Goal: Task Accomplishment & Management: Complete application form

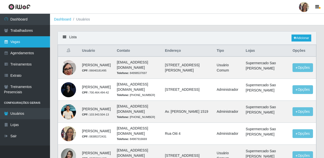
click at [14, 44] on link "Vagas" at bounding box center [25, 41] width 50 height 11
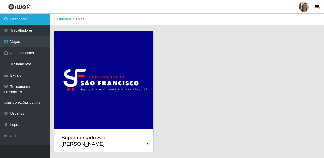
click at [25, 17] on link "Dashboard" at bounding box center [25, 19] width 50 height 11
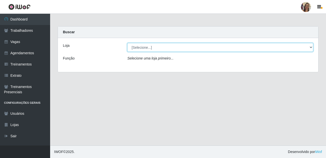
click at [310, 48] on select "[Selecione...] Supermercado Sao Francisco - Amarante" at bounding box center [220, 47] width 186 height 9
select select "383"
click at [127, 43] on select "[Selecione...] Supermercado Sao Francisco - Amarante" at bounding box center [220, 47] width 186 height 9
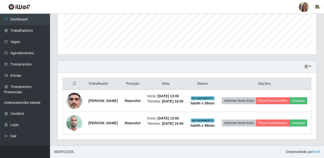
scroll to position [148, 0]
click at [312, 61] on div "Hoje 1 dia 3 dias 1 Semana Não encerrados" at bounding box center [187, 67] width 259 height 12
click at [310, 64] on button "button" at bounding box center [308, 67] width 7 height 6
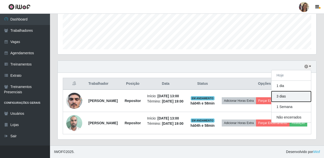
click at [286, 91] on button "3 dias" at bounding box center [292, 96] width 40 height 11
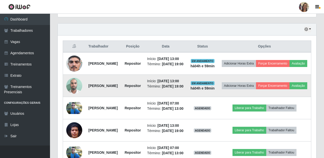
scroll to position [198, 0]
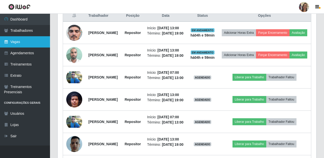
click at [11, 41] on link "Vagas" at bounding box center [25, 41] width 50 height 11
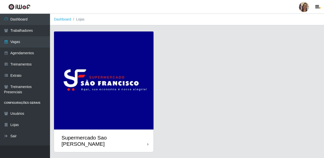
click at [84, 77] on img at bounding box center [104, 81] width 100 height 98
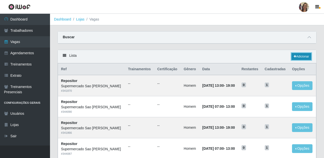
click at [297, 57] on link "Adicionar" at bounding box center [302, 56] width 20 height 7
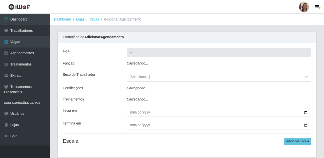
type input "Supermercado Sao [PERSON_NAME]"
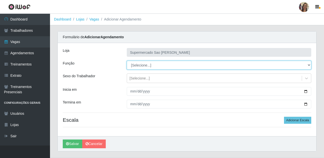
click at [142, 67] on select "[Selecione...] ASG ASG + ASG ++ Balconista de Açougue Balconista de Açougue + B…" at bounding box center [219, 65] width 185 height 9
select select "24"
click at [127, 61] on select "[Selecione...] ASG ASG + ASG ++ Balconista de Açougue Balconista de Açougue + B…" at bounding box center [219, 65] width 185 height 9
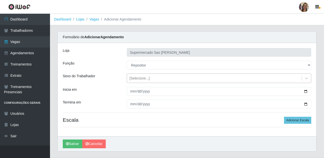
click at [138, 79] on div "[Selecione...]" at bounding box center [140, 78] width 20 height 5
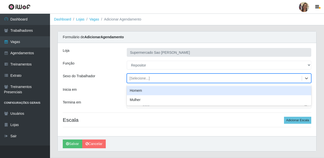
click at [139, 91] on div "Homem" at bounding box center [219, 90] width 185 height 9
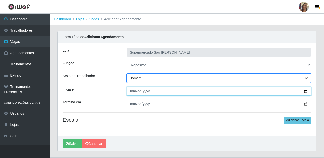
click at [134, 91] on input "Inicia em" at bounding box center [219, 91] width 185 height 9
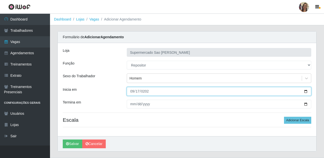
type input "[DATE]"
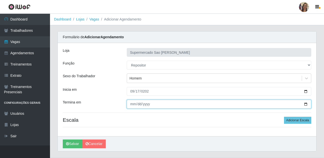
click at [131, 105] on input "Termina em" at bounding box center [219, 104] width 185 height 9
type input "[DATE]"
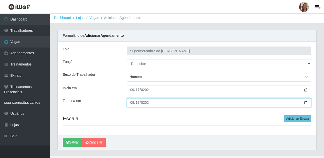
scroll to position [12, 0]
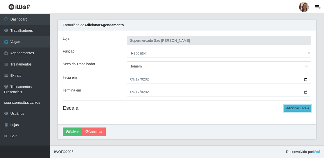
click at [294, 110] on button "Adicionar Escala" at bounding box center [297, 108] width 27 height 7
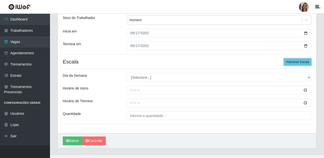
scroll to position [62, 0]
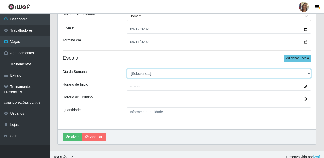
click at [141, 74] on select "[Selecione...] Segunda Terça Quarta Quinta Sexta Sábado Domingo" at bounding box center [219, 73] width 185 height 9
select select "3"
click at [127, 69] on select "[Selecione...] Segunda Terça Quarta Quinta Sexta Sábado Domingo" at bounding box center [219, 73] width 185 height 9
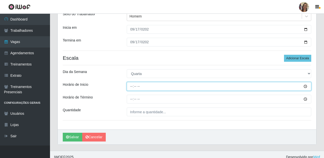
click at [132, 87] on input "Horário de Inicio" at bounding box center [219, 86] width 185 height 9
type input "07:00"
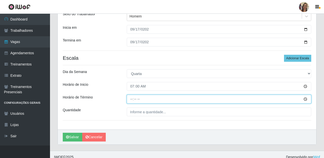
click at [130, 100] on input "Horário de Término" at bounding box center [219, 99] width 185 height 9
type input "13:00"
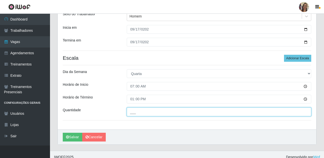
click at [142, 113] on input "___" at bounding box center [219, 112] width 185 height 9
type input "1__"
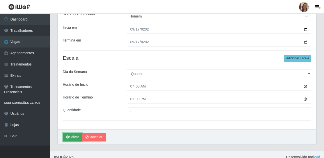
click at [70, 137] on button "Salvar" at bounding box center [73, 137] width 20 height 9
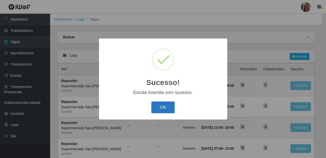
click at [156, 105] on button "OK" at bounding box center [162, 108] width 23 height 12
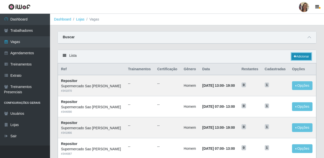
click at [300, 58] on link "Adicionar" at bounding box center [302, 56] width 20 height 7
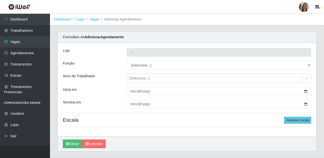
type input "Supermercado Sao [PERSON_NAME]"
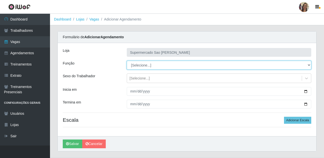
click at [135, 65] on select "[Selecione...] ASG ASG + ASG ++ Balconista de Açougue Balconista de Açougue + B…" at bounding box center [219, 65] width 185 height 9
select select "24"
click at [127, 61] on select "[Selecione...] ASG ASG + ASG ++ Balconista de Açougue Balconista de Açougue + B…" at bounding box center [219, 65] width 185 height 9
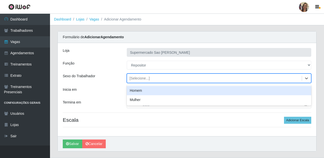
click at [137, 77] on div "[Selecione...]" at bounding box center [140, 78] width 20 height 5
click at [136, 93] on div "Homem" at bounding box center [219, 90] width 185 height 9
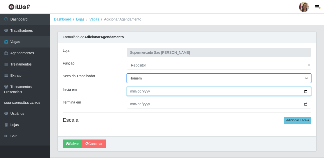
click at [132, 92] on input "Inicia em" at bounding box center [219, 91] width 185 height 9
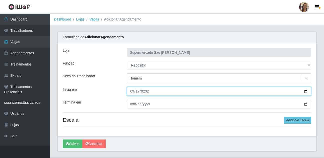
type input "[DATE]"
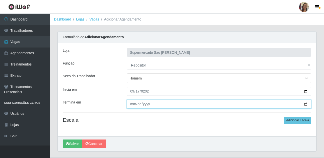
click at [129, 105] on input "Termina em" at bounding box center [219, 104] width 185 height 9
type input "[DATE]"
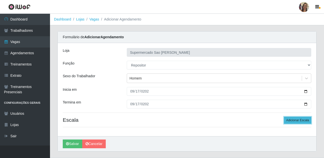
click at [292, 121] on button "Adicionar Escala" at bounding box center [297, 120] width 27 height 7
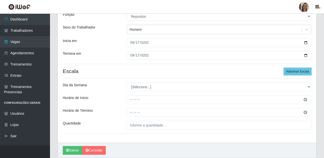
scroll to position [50, 0]
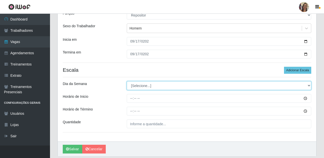
click at [146, 88] on select "[Selecione...] Segunda Terça Quarta Quinta Sexta Sábado Domingo" at bounding box center [219, 85] width 185 height 9
select select "3"
click at [127, 81] on select "[Selecione...] Segunda Terça Quarta Quinta Sexta Sábado Domingo" at bounding box center [219, 85] width 185 height 9
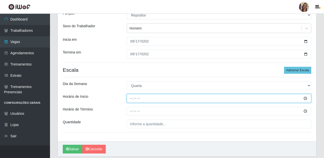
click at [134, 98] on input "Horário de Inicio" at bounding box center [219, 98] width 185 height 9
type input "13:00"
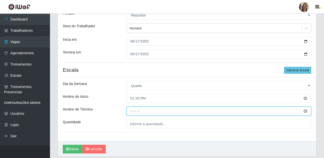
click at [133, 113] on input "Horário de Término" at bounding box center [219, 111] width 185 height 9
type input "19:00"
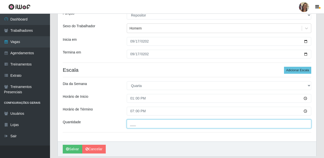
click at [141, 123] on input "___" at bounding box center [219, 124] width 185 height 9
type input "1__"
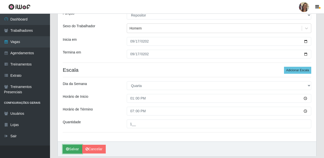
click at [77, 150] on button "Salvar" at bounding box center [73, 149] width 20 height 9
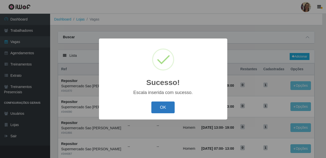
click at [159, 111] on button "OK" at bounding box center [162, 108] width 23 height 12
